Goal: Information Seeking & Learning: Learn about a topic

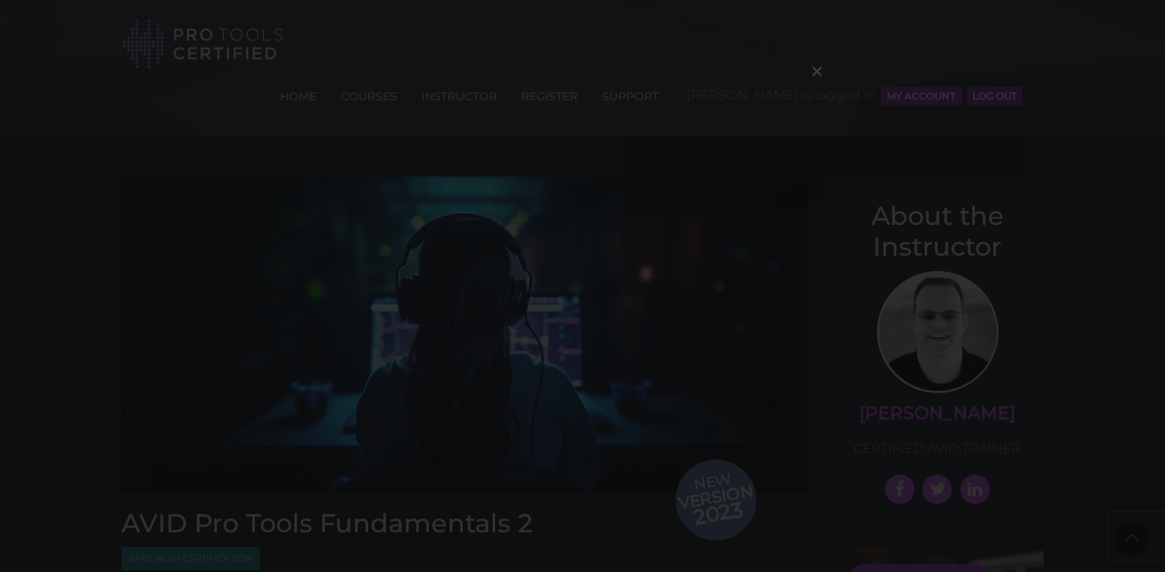
scroll to position [2105, 0]
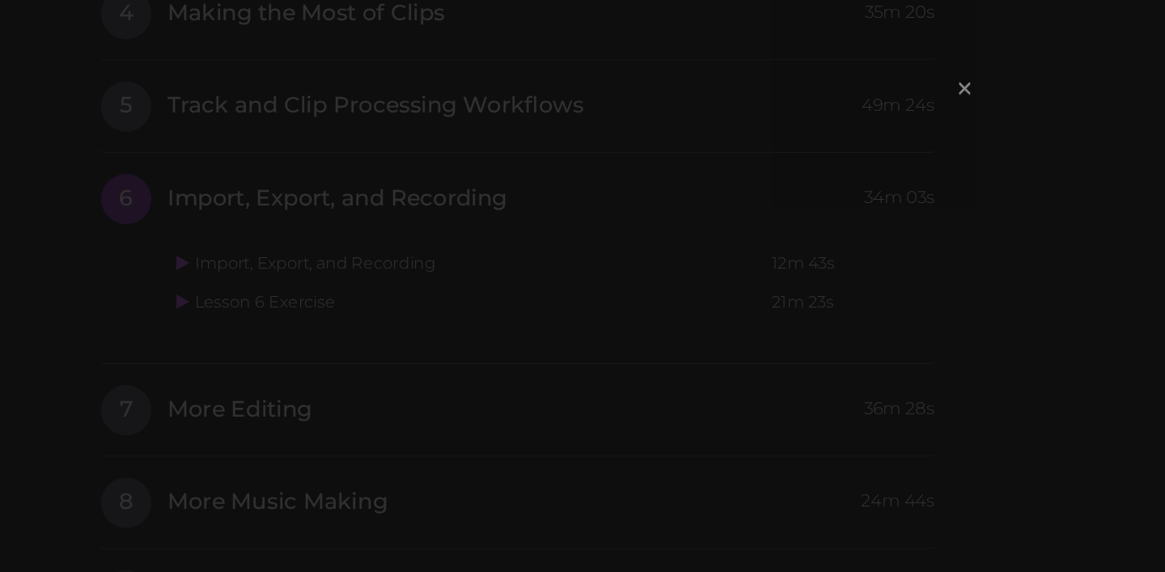
click at [812, 75] on span "×" at bounding box center [817, 70] width 16 height 35
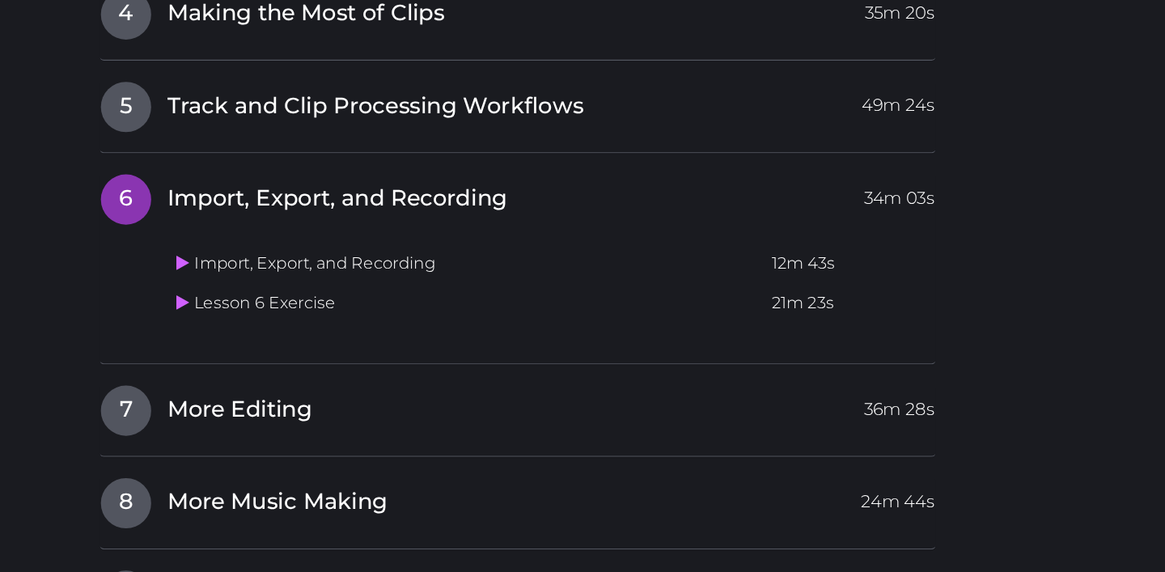
click at [138, 140] on span "6" at bounding box center [142, 160] width 40 height 40
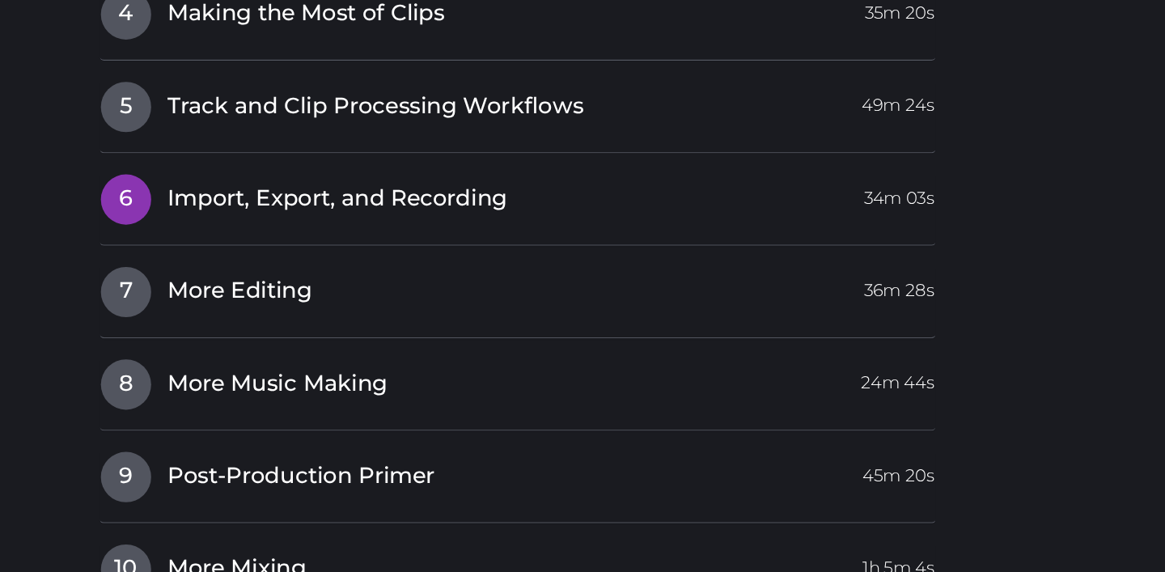
click at [152, 139] on h4 "6 Import, Export, and Recording 34m 03s" at bounding box center [457, 159] width 672 height 41
click at [159, 140] on span "6" at bounding box center [142, 160] width 40 height 40
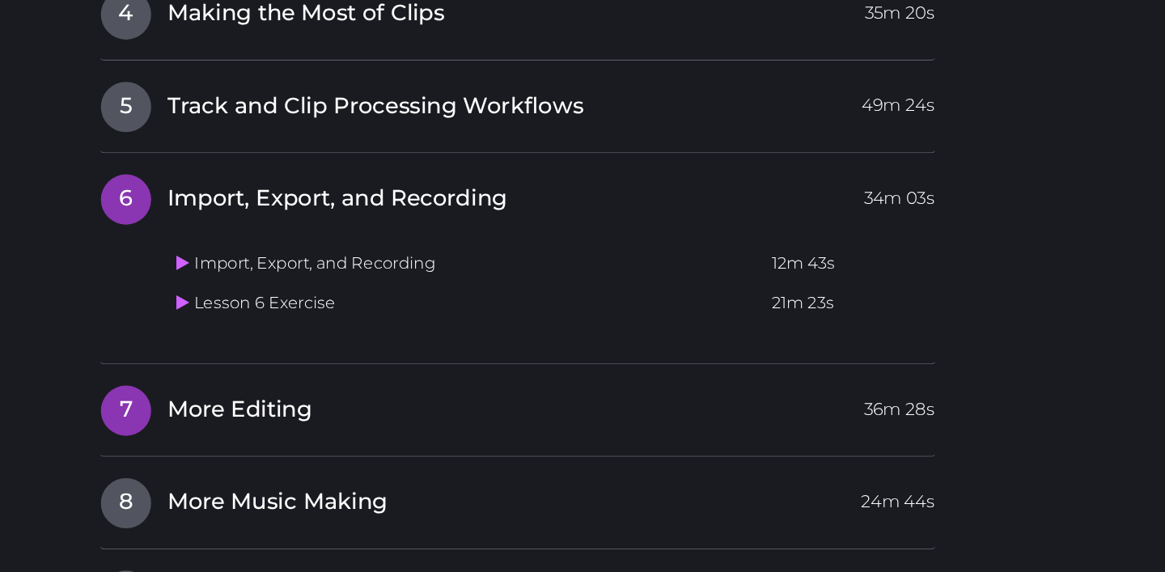
click at [167, 309] on link "7 More Editing 36m 28s" at bounding box center [457, 326] width 672 height 34
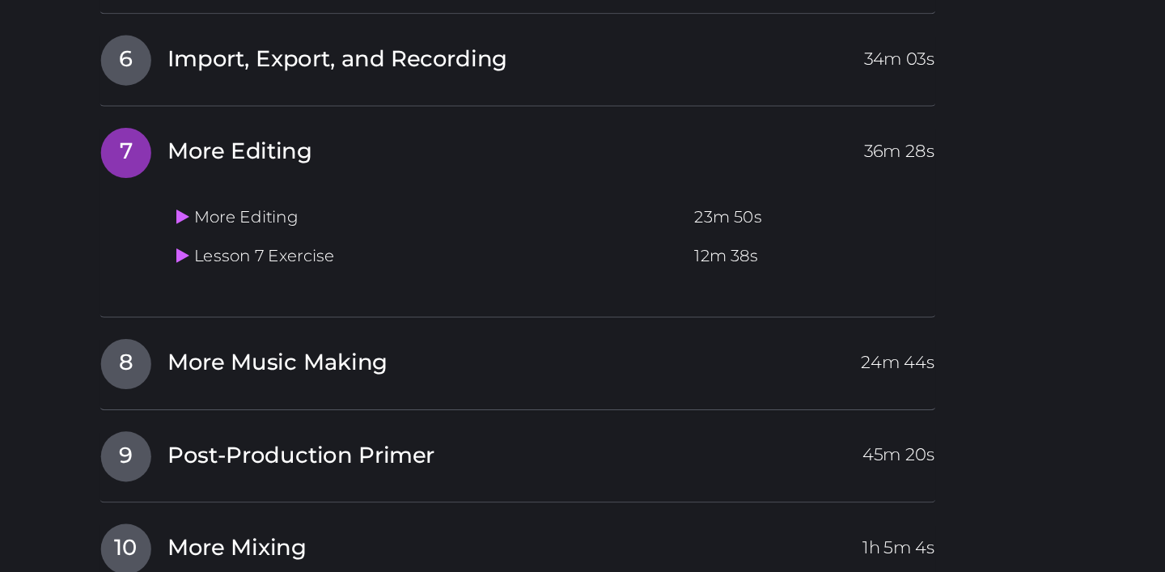
scroll to position [2139, 0]
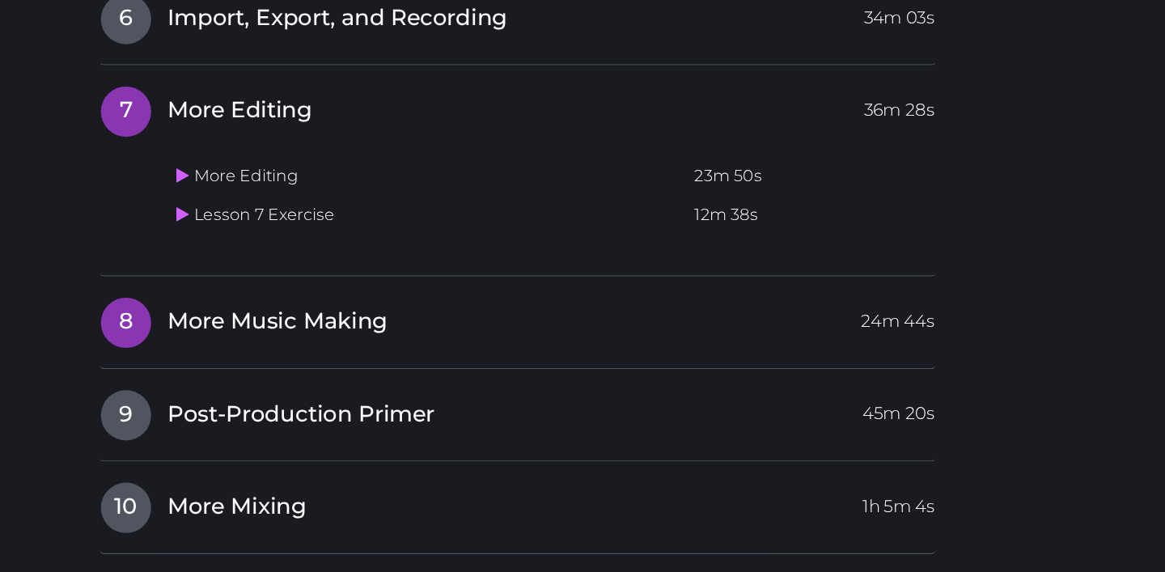
click at [143, 351] on span "8" at bounding box center [142, 371] width 40 height 40
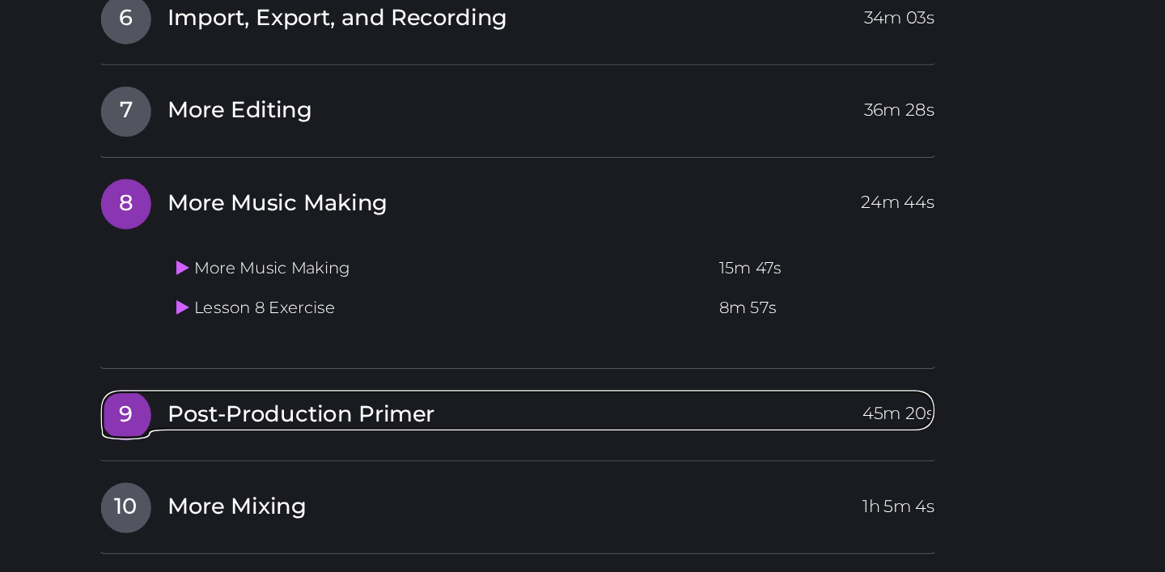
click at [159, 425] on span "9" at bounding box center [142, 445] width 40 height 40
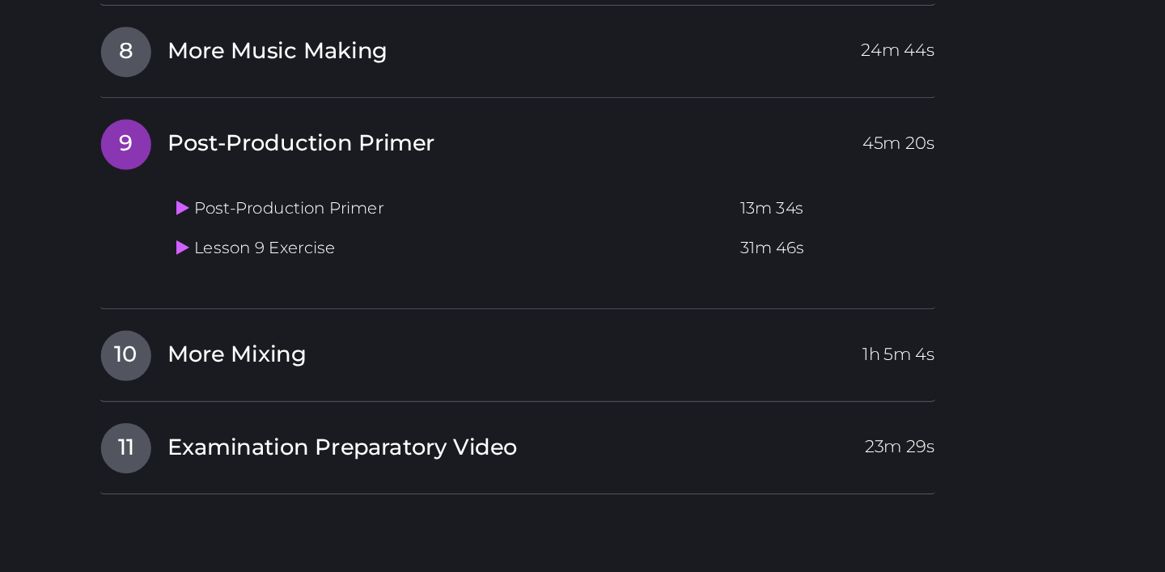
scroll to position [2279, 0]
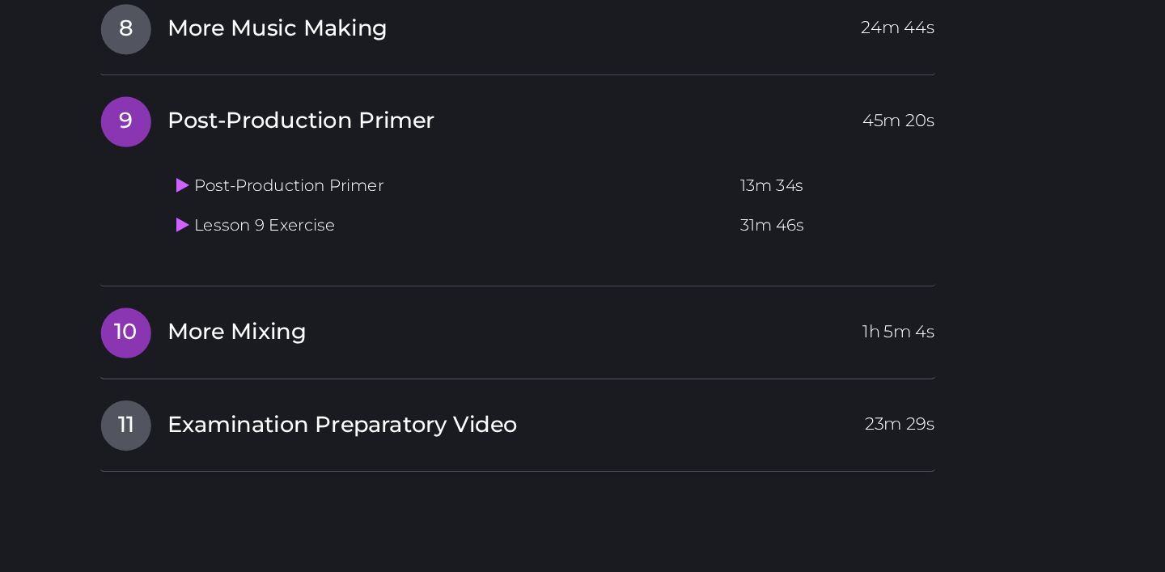
click at [148, 359] on span "10" at bounding box center [142, 379] width 40 height 40
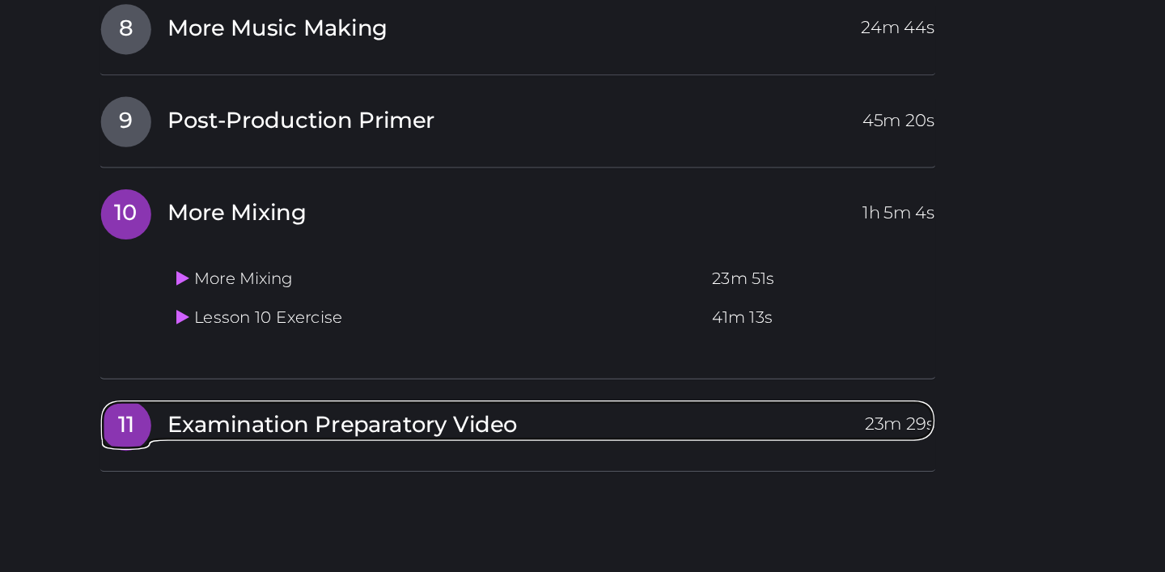
click at [154, 434] on span "11" at bounding box center [142, 454] width 40 height 40
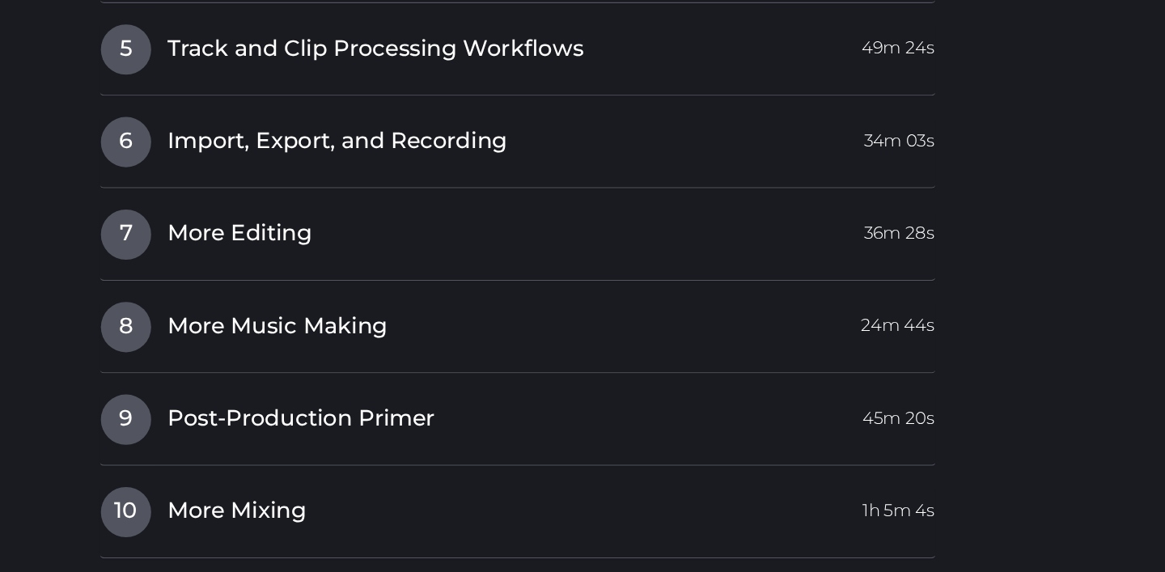
scroll to position [2151, 0]
click at [149, 169] on span "7" at bounding box center [142, 189] width 40 height 40
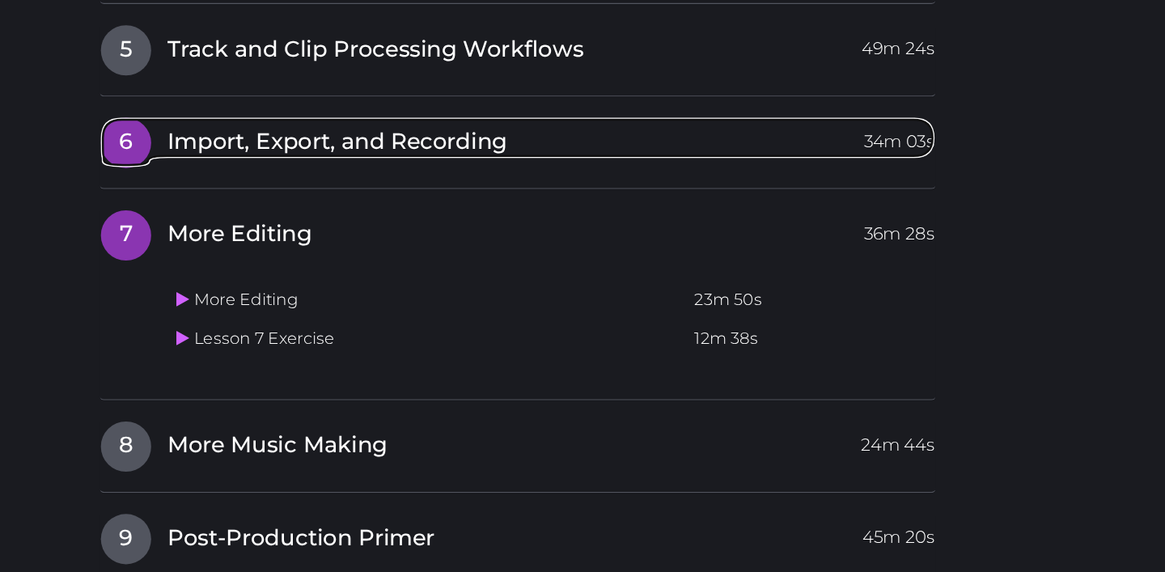
click at [147, 95] on span "6" at bounding box center [142, 115] width 40 height 40
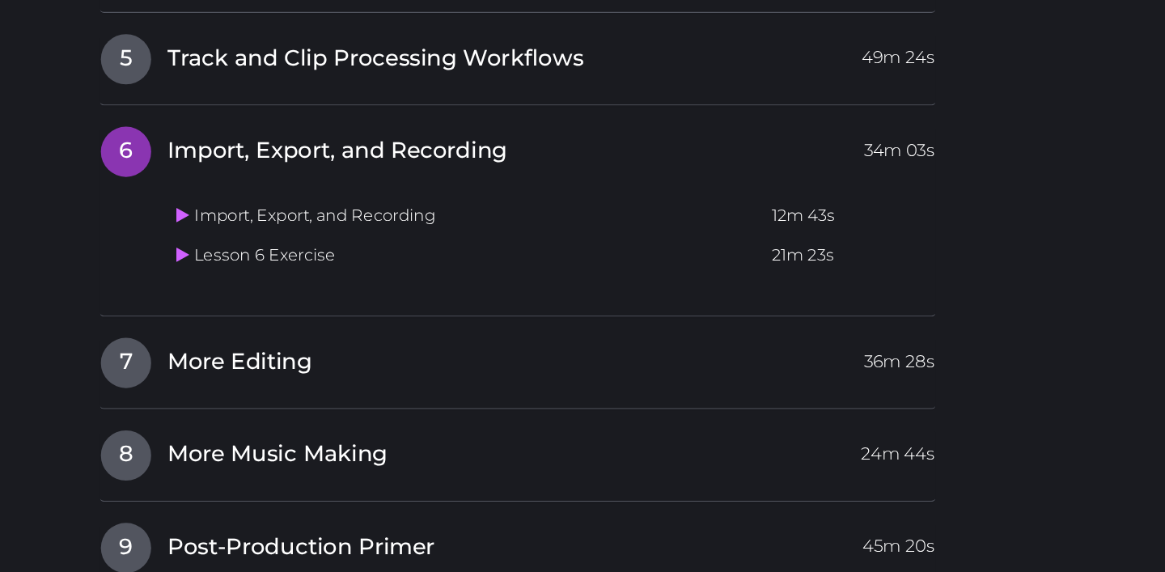
scroll to position [2117, 0]
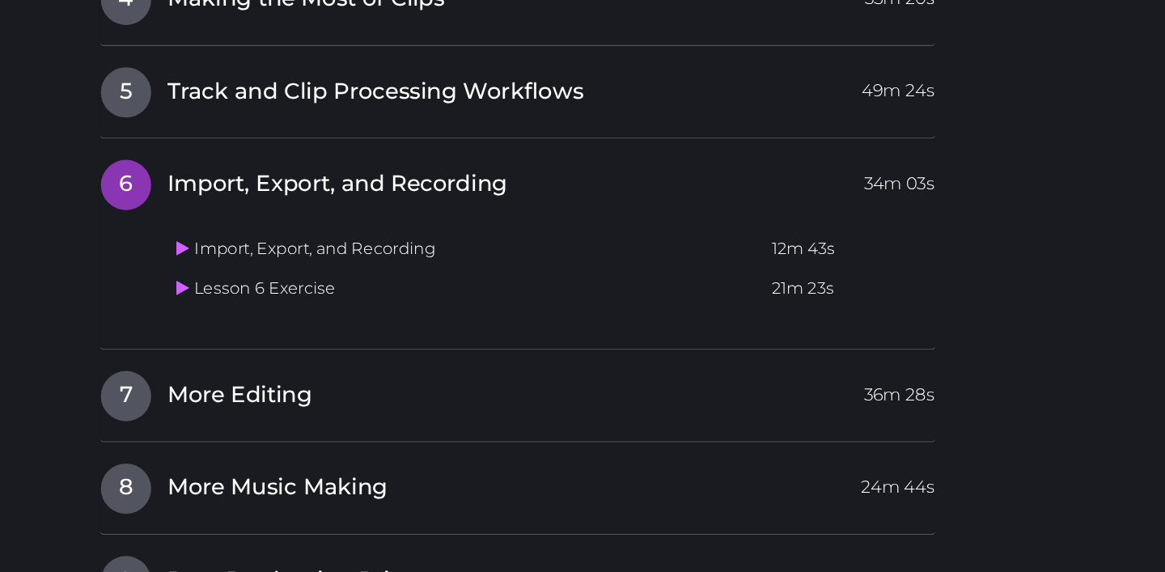
click at [245, 217] on td "Lesson 6 Exercise" at bounding box center [415, 233] width 479 height 32
click at [195, 224] on link at bounding box center [190, 231] width 15 height 15
